Goal: Find specific page/section: Find specific page/section

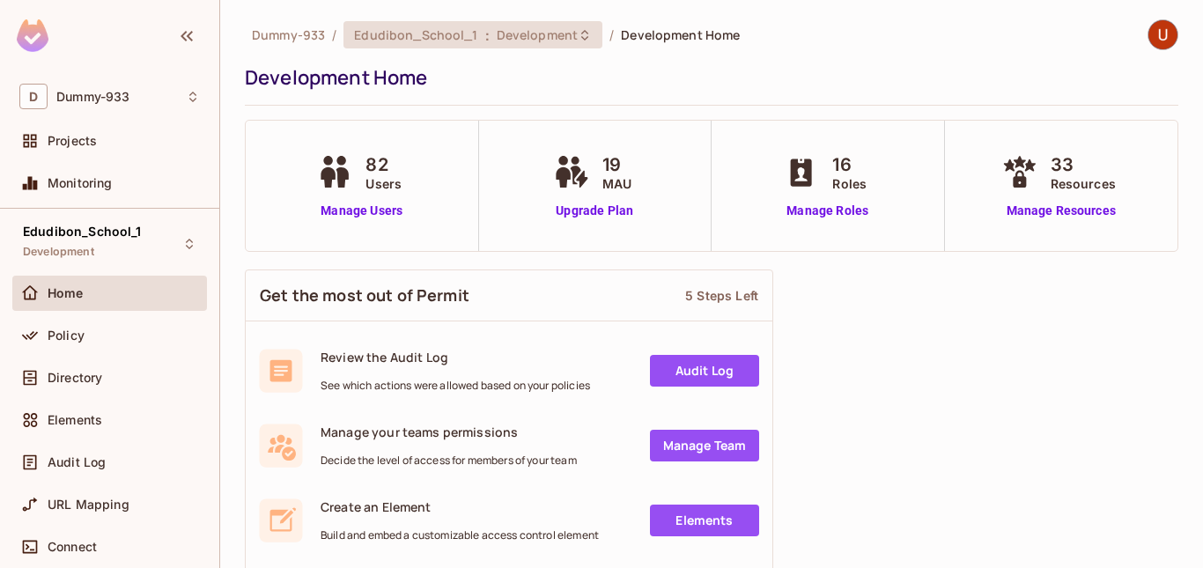
click at [499, 31] on span "Development" at bounding box center [537, 34] width 81 height 17
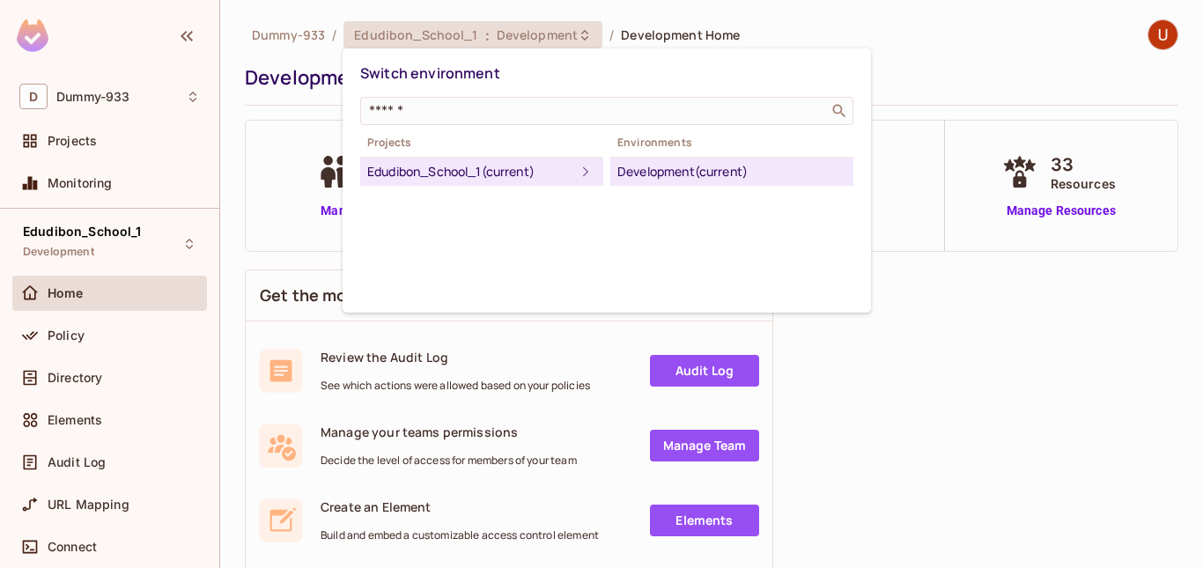
click at [499, 31] on div at bounding box center [601, 284] width 1203 height 568
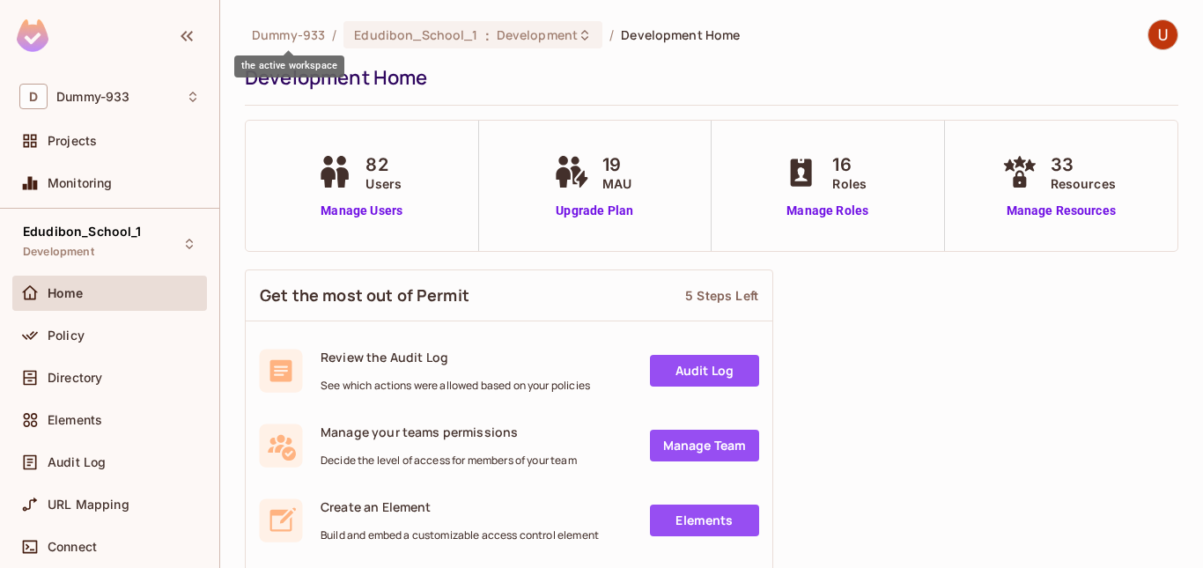
click at [299, 34] on span "Dummy-933" at bounding box center [288, 34] width 73 height 17
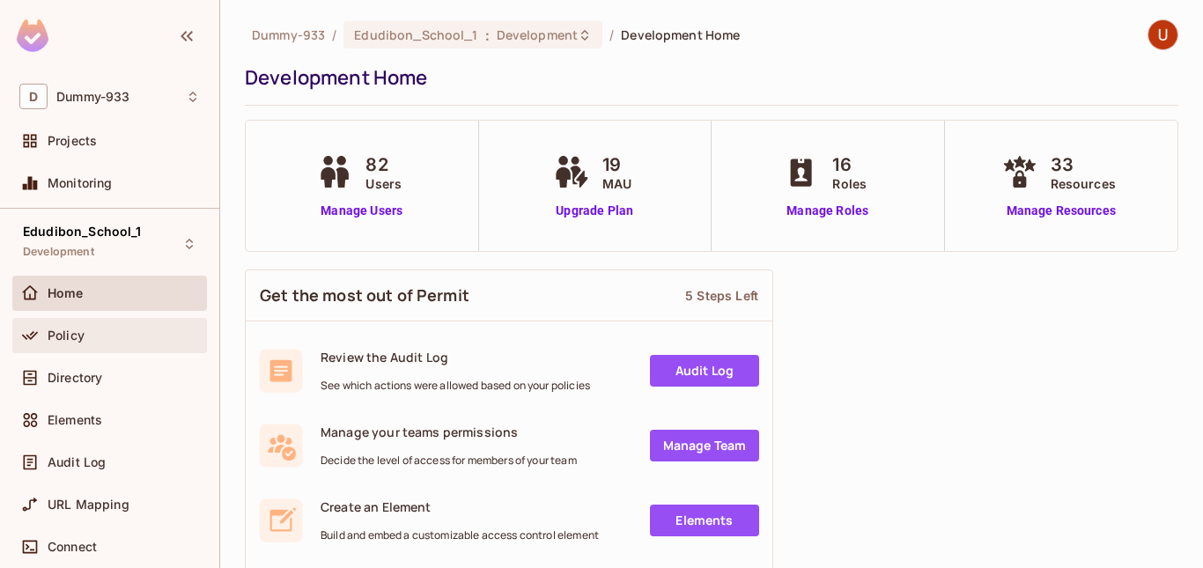
click at [97, 342] on div "Policy" at bounding box center [124, 335] width 152 height 14
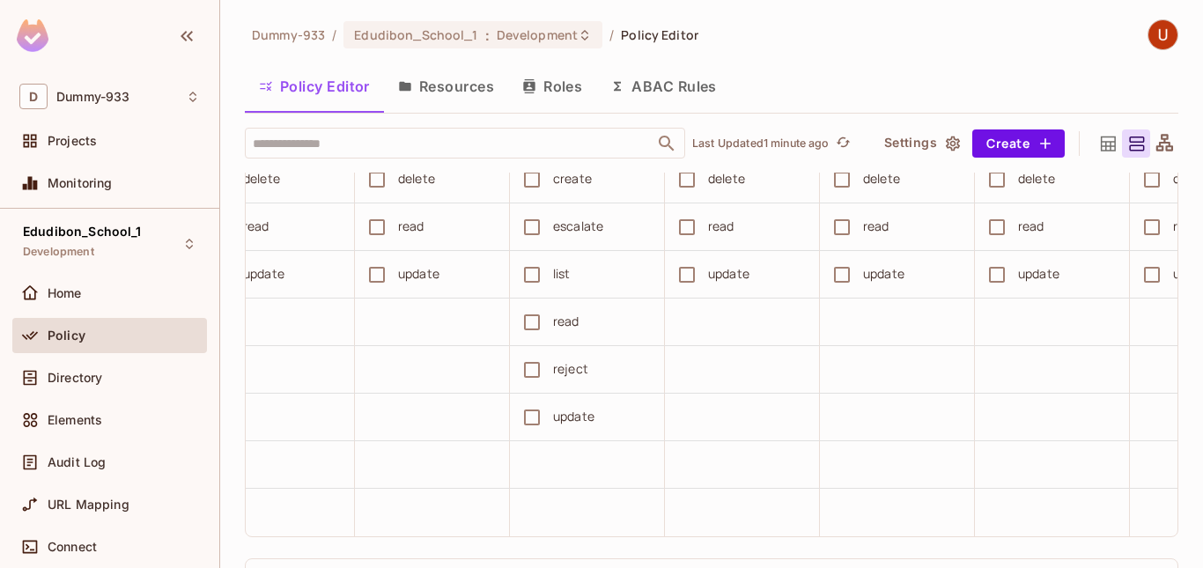
scroll to position [698, 0]
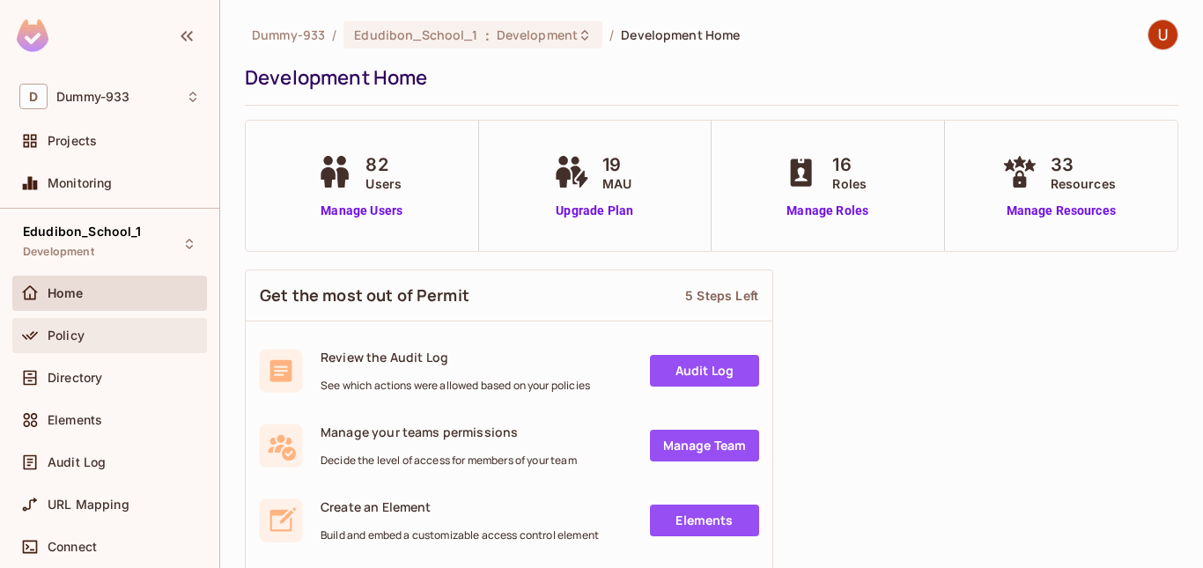
click at [68, 325] on div "Policy" at bounding box center [109, 335] width 181 height 21
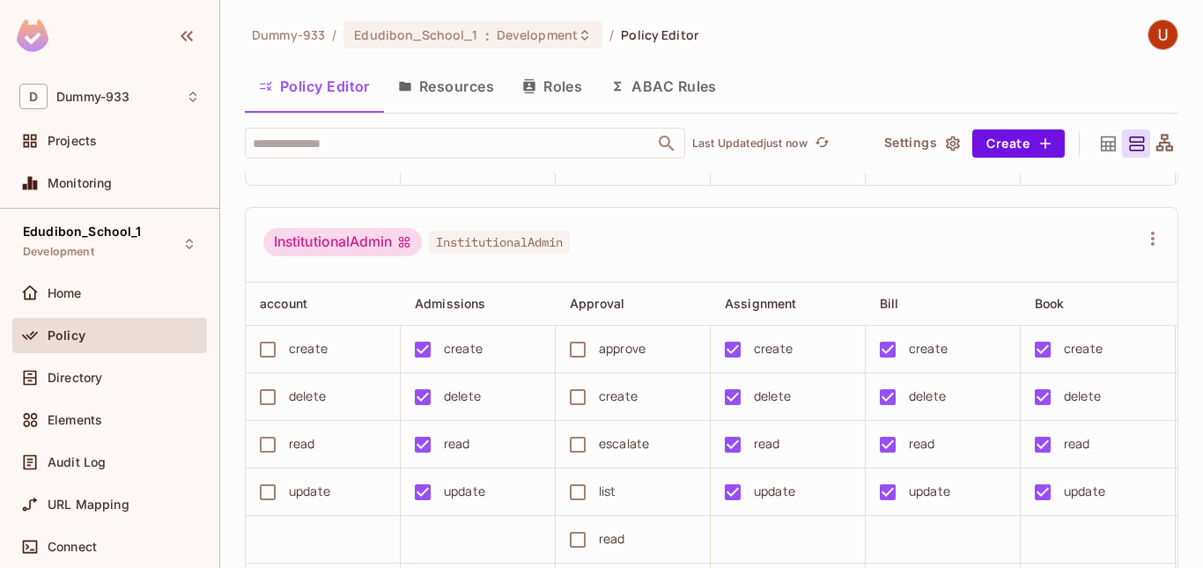
scroll to position [4107, 0]
